Goal: Task Accomplishment & Management: Manage account settings

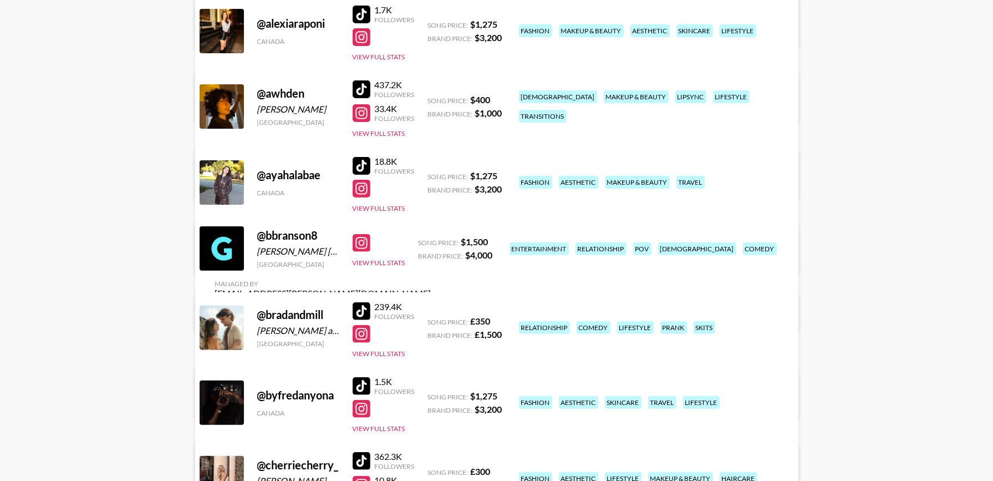
scroll to position [246, 0]
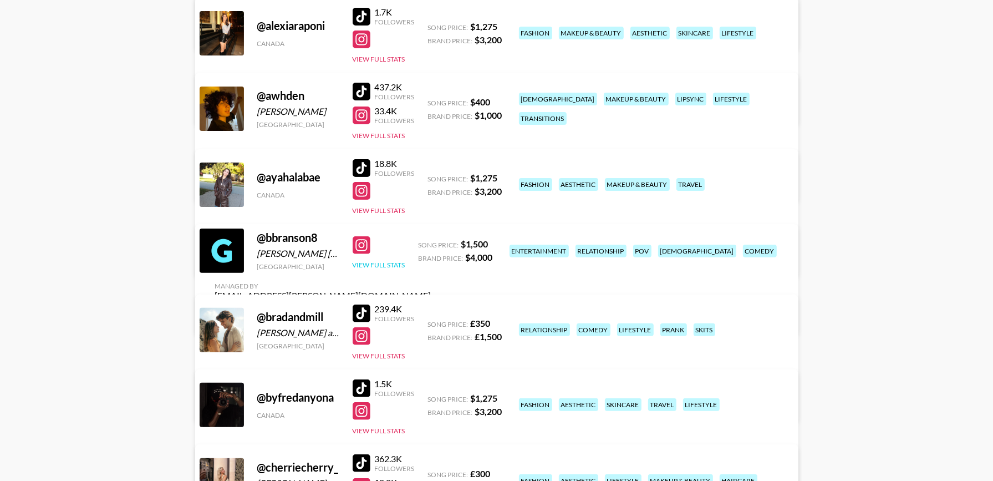
click at [390, 269] on button "View Full Stats" at bounding box center [379, 265] width 53 height 8
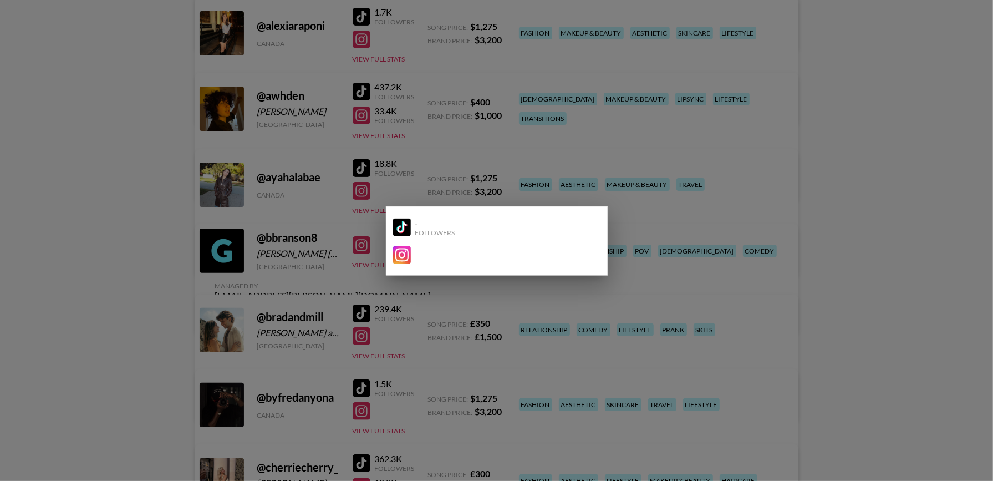
click at [129, 237] on div at bounding box center [496, 240] width 993 height 481
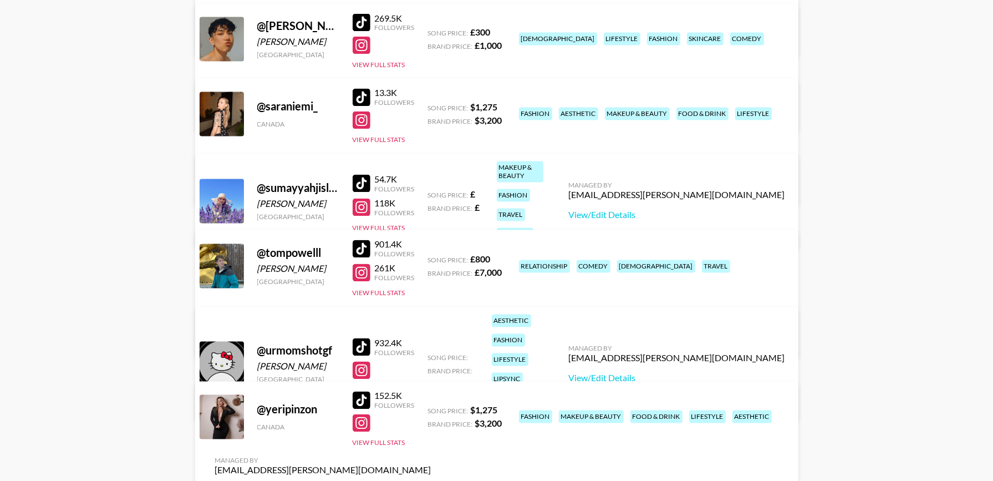
scroll to position [2005, 0]
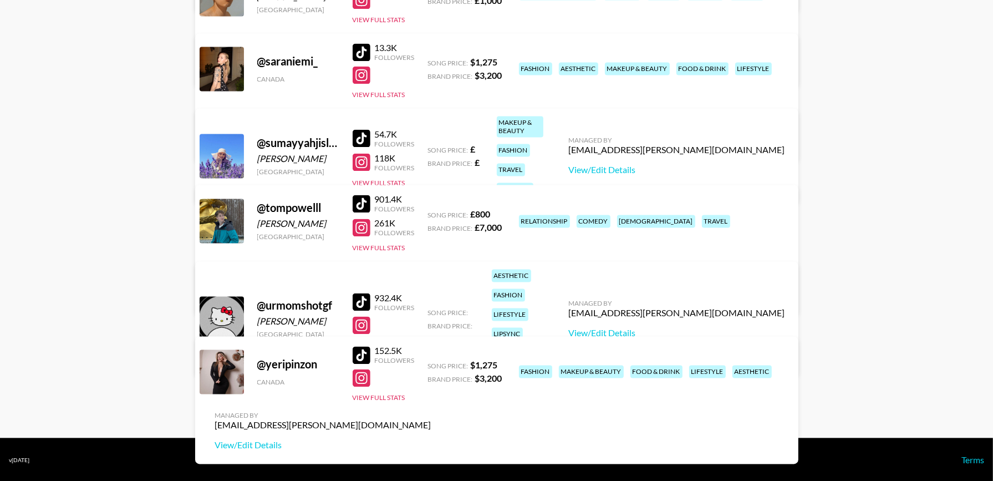
click at [388, 341] on button "View Full Stats" at bounding box center [379, 345] width 53 height 8
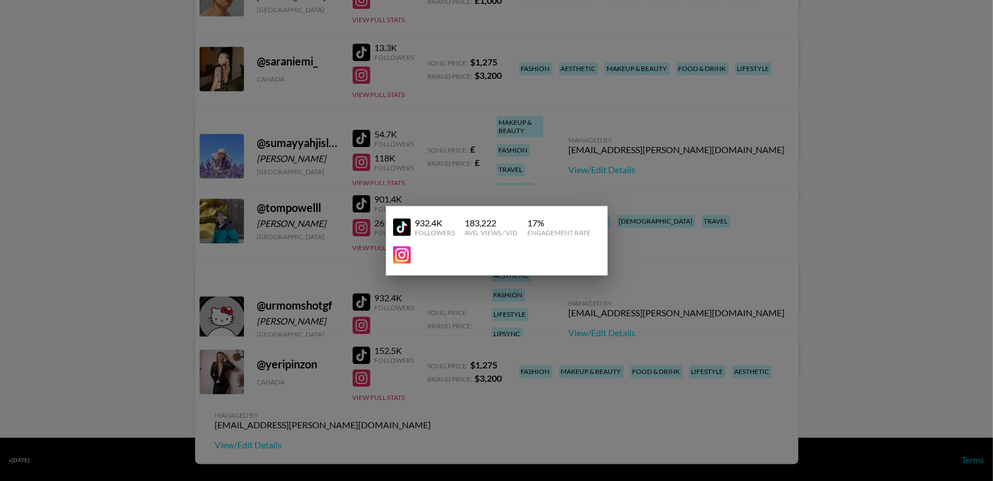
click at [134, 187] on div at bounding box center [496, 240] width 993 height 481
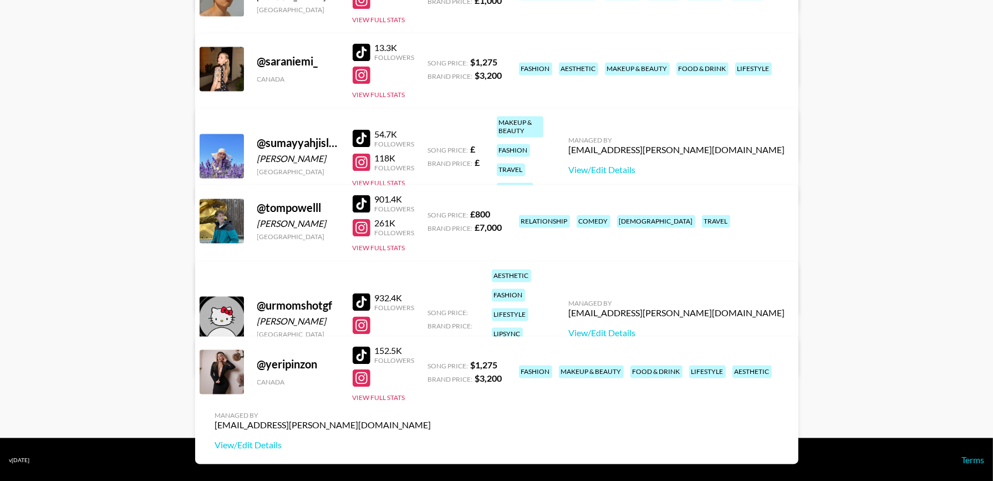
click at [366, 293] on div at bounding box center [362, 302] width 18 height 18
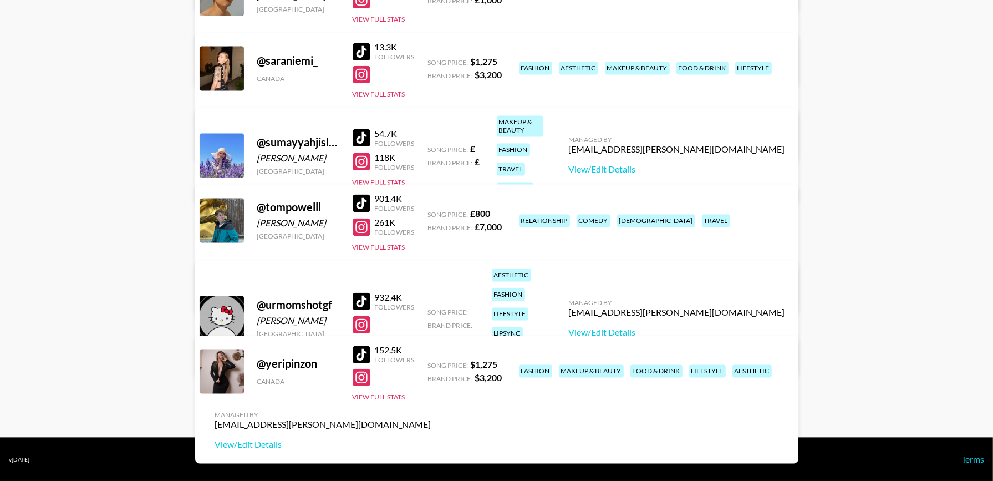
click at [700, 321] on div "Managed By maisie.defreitas@grail-talent.com View/Edit Details" at bounding box center [677, 317] width 234 height 57
click at [688, 327] on link "View/Edit Details" at bounding box center [677, 332] width 216 height 11
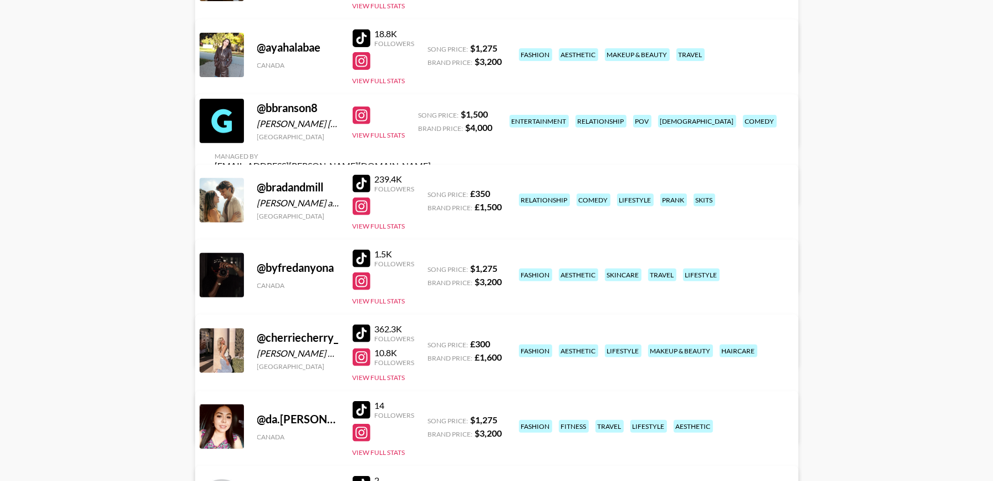
scroll to position [367, 0]
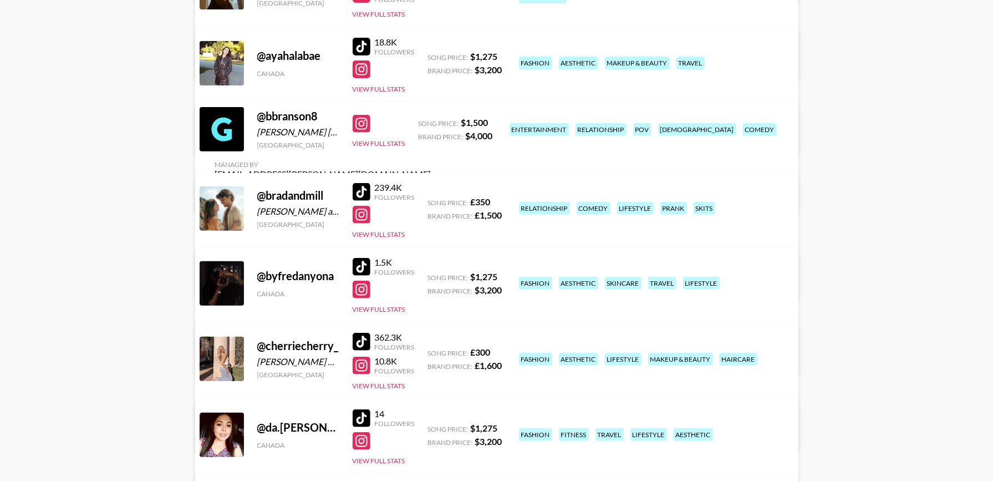
click at [431, 189] on link "View/Edit Details" at bounding box center [323, 194] width 216 height 11
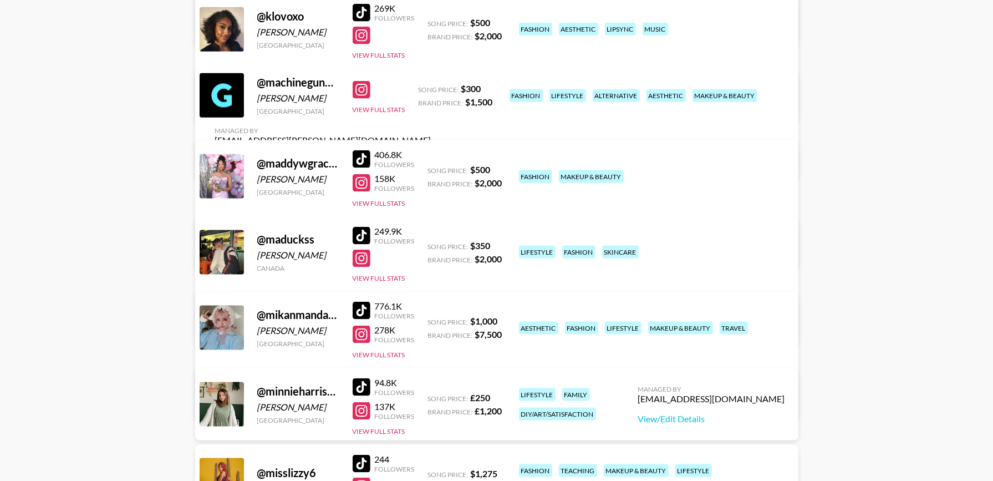
scroll to position [1360, 0]
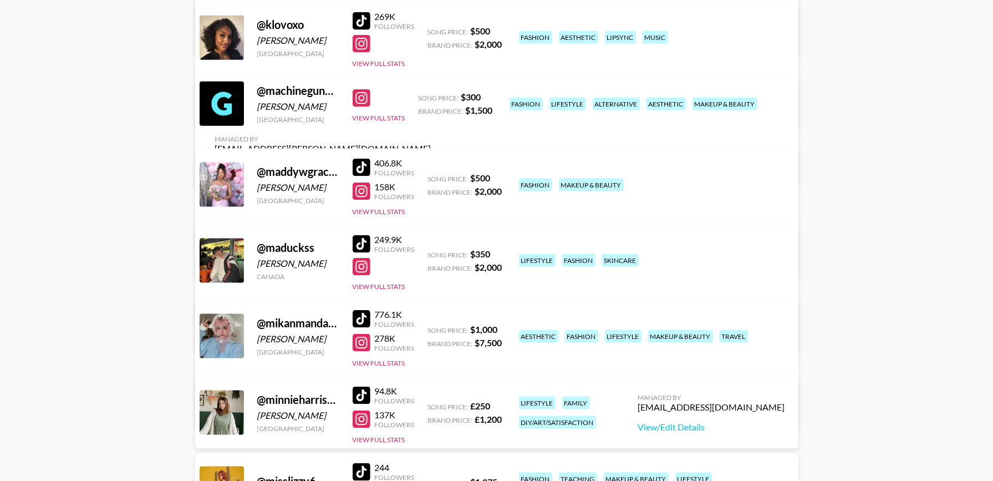
click at [431, 163] on link "View/Edit Details" at bounding box center [323, 168] width 216 height 11
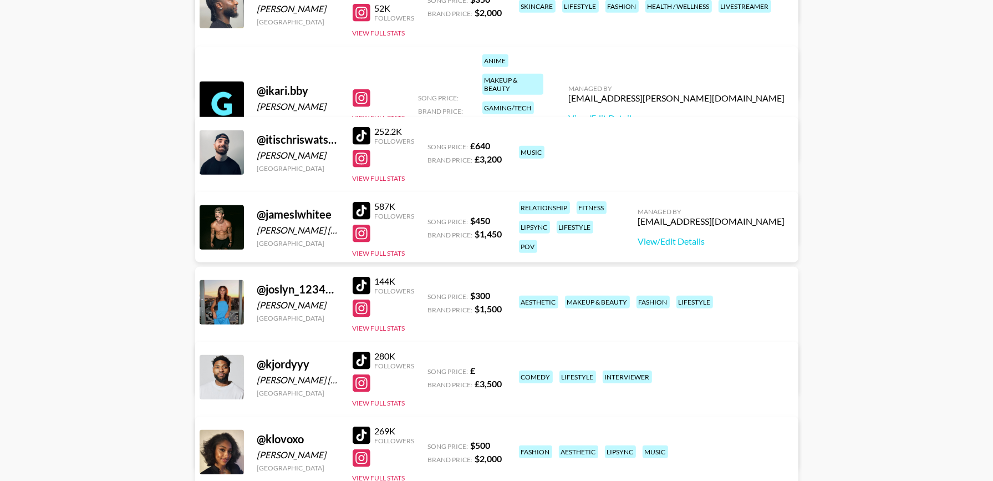
scroll to position [950, 0]
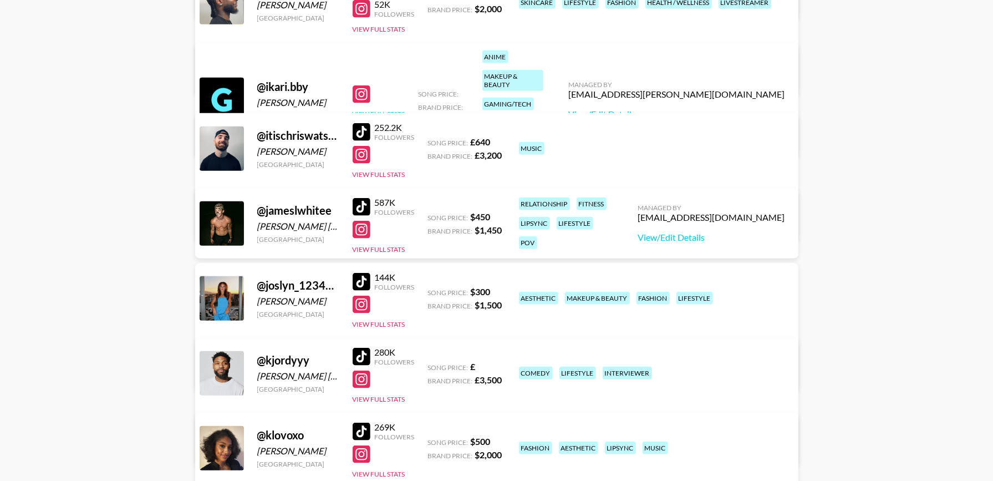
click at [380, 110] on button "View Full Stats" at bounding box center [379, 114] width 53 height 8
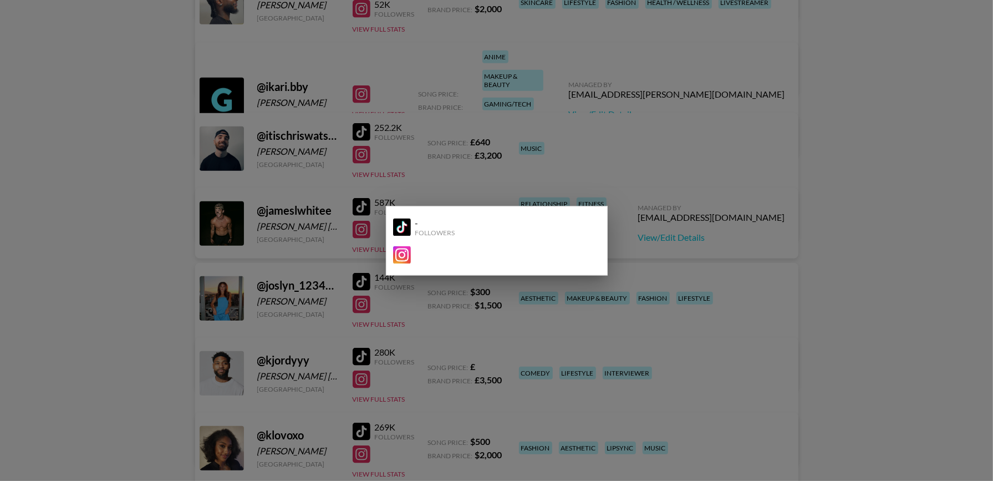
click at [702, 88] on div at bounding box center [496, 240] width 993 height 481
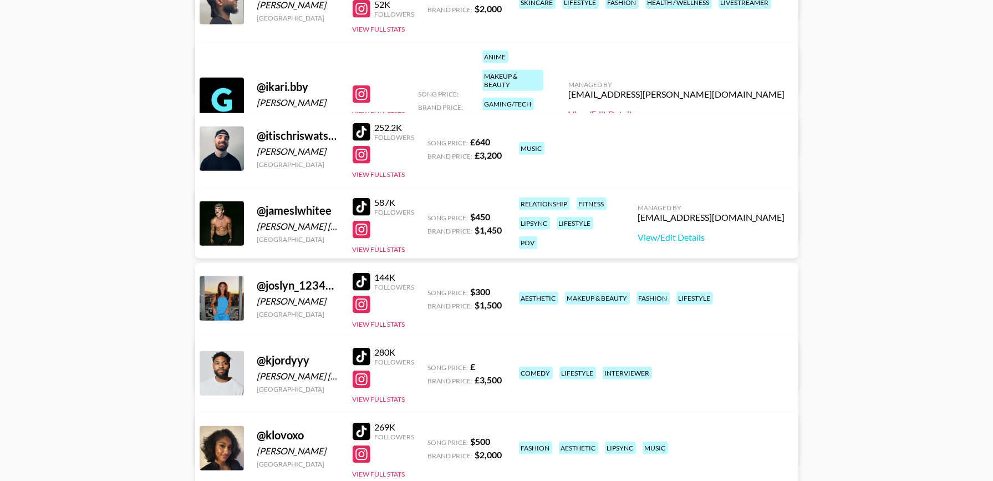
click at [696, 109] on link "View/Edit Details" at bounding box center [677, 114] width 216 height 11
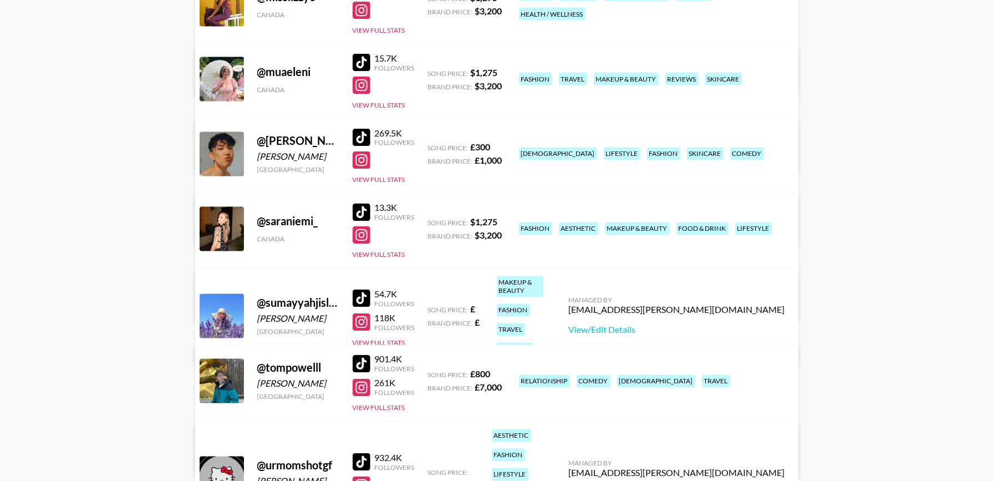
scroll to position [2006, 0]
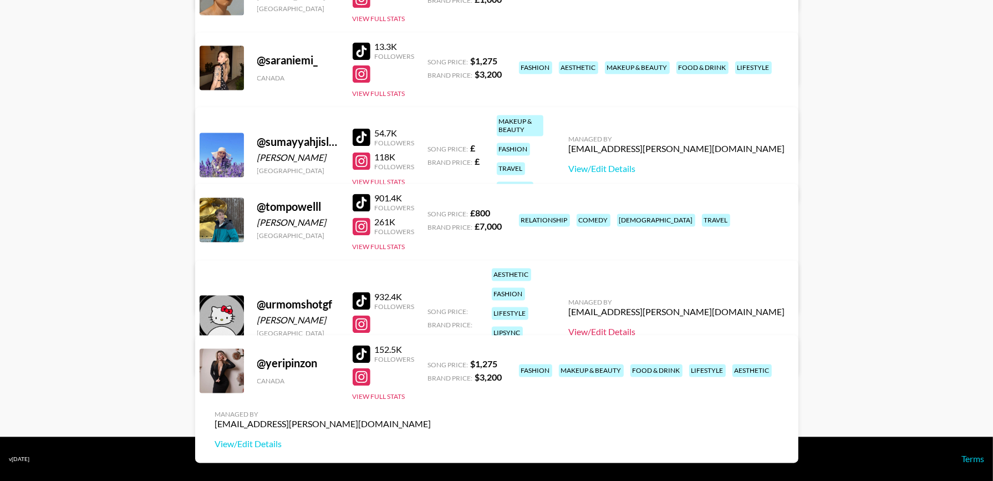
click at [694, 326] on link "View/Edit Details" at bounding box center [677, 331] width 216 height 11
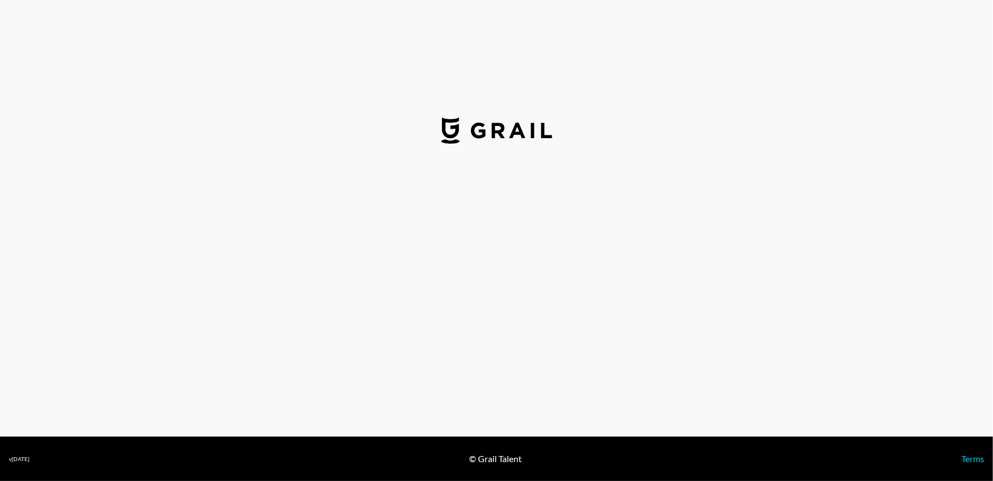
select select "USD"
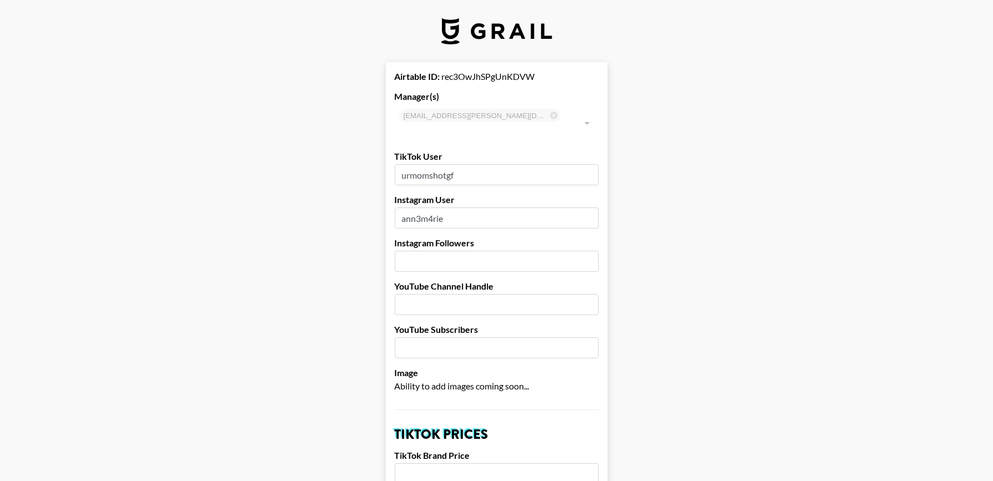
drag, startPoint x: 450, startPoint y: 204, endPoint x: 357, endPoint y: 187, distance: 94.6
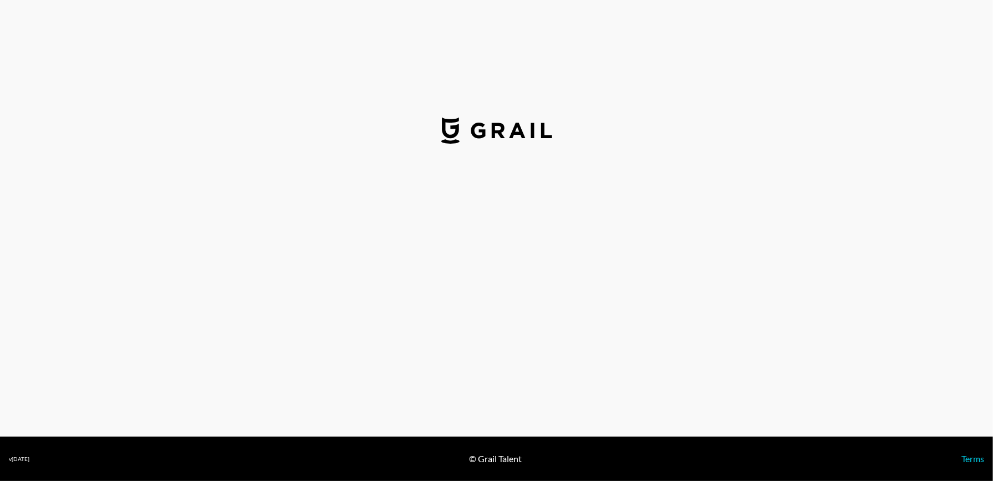
select select "USD"
